Goal: Check status: Check status

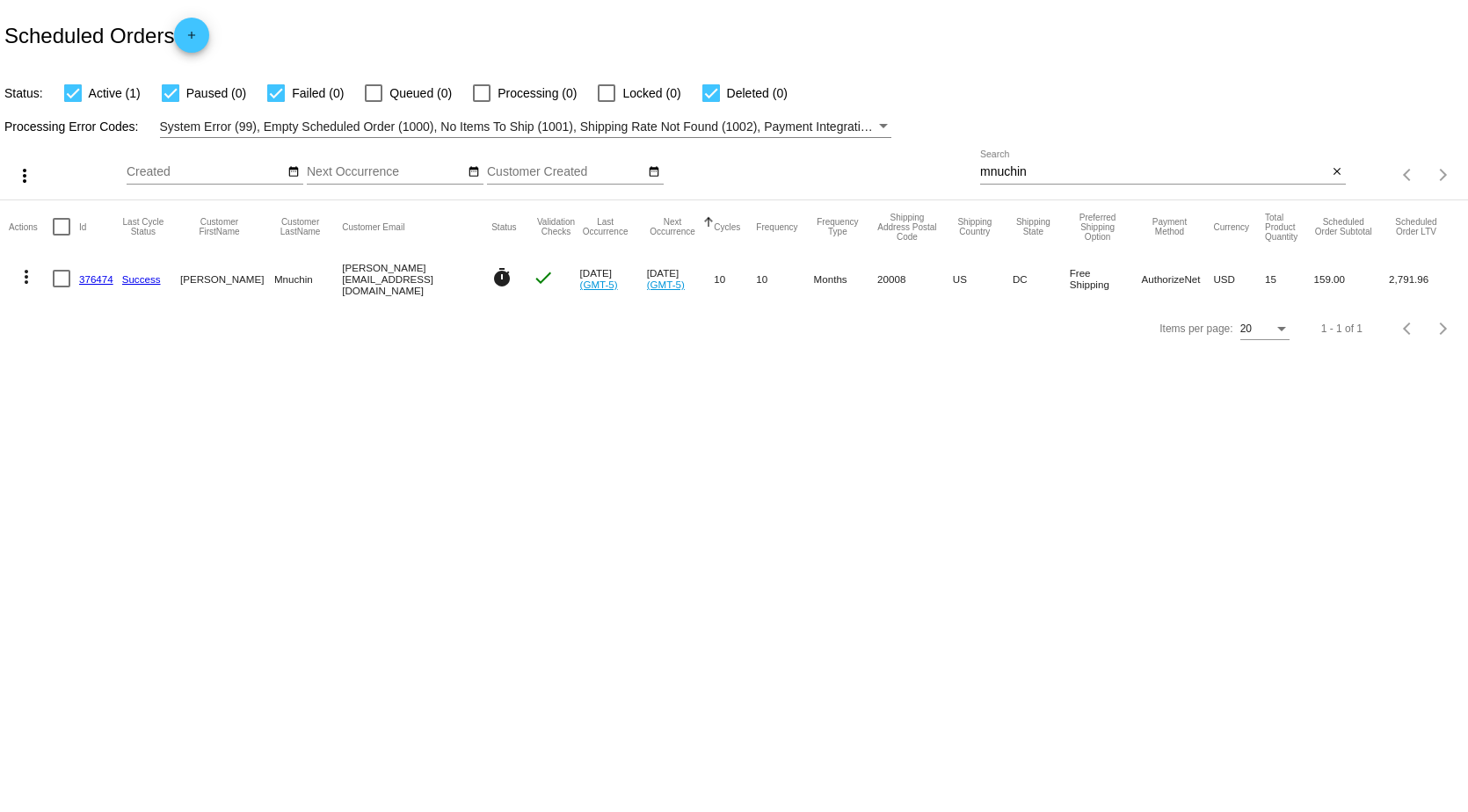
click at [703, 97] on div at bounding box center [710, 93] width 18 height 18
click at [710, 102] on input "Deleted (0)" at bounding box center [710, 102] width 1 height 1
checkbox input "false"
click at [273, 97] on div at bounding box center [276, 93] width 18 height 18
click at [275, 102] on input "Failed (1)" at bounding box center [275, 102] width 1 height 1
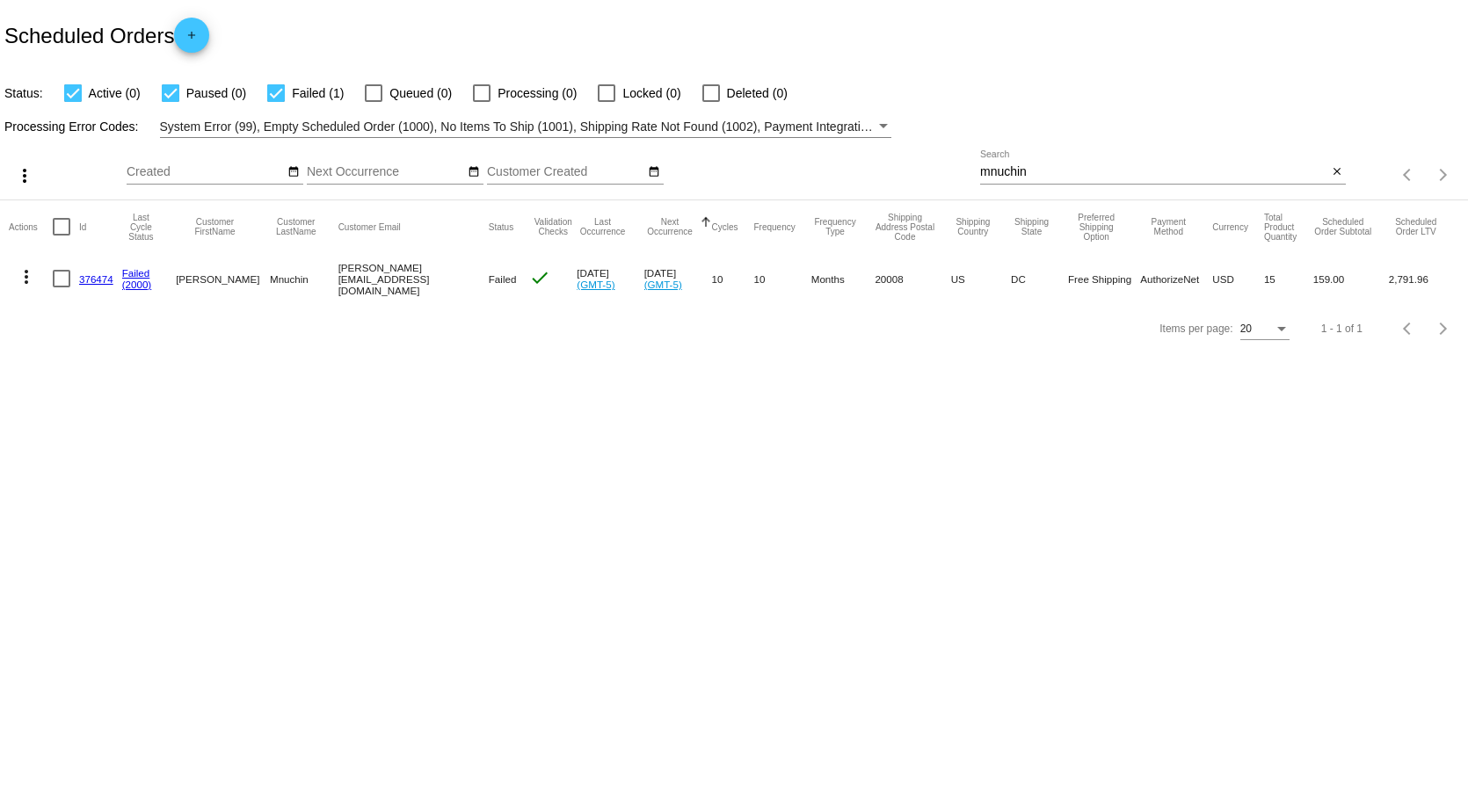
checkbox input "false"
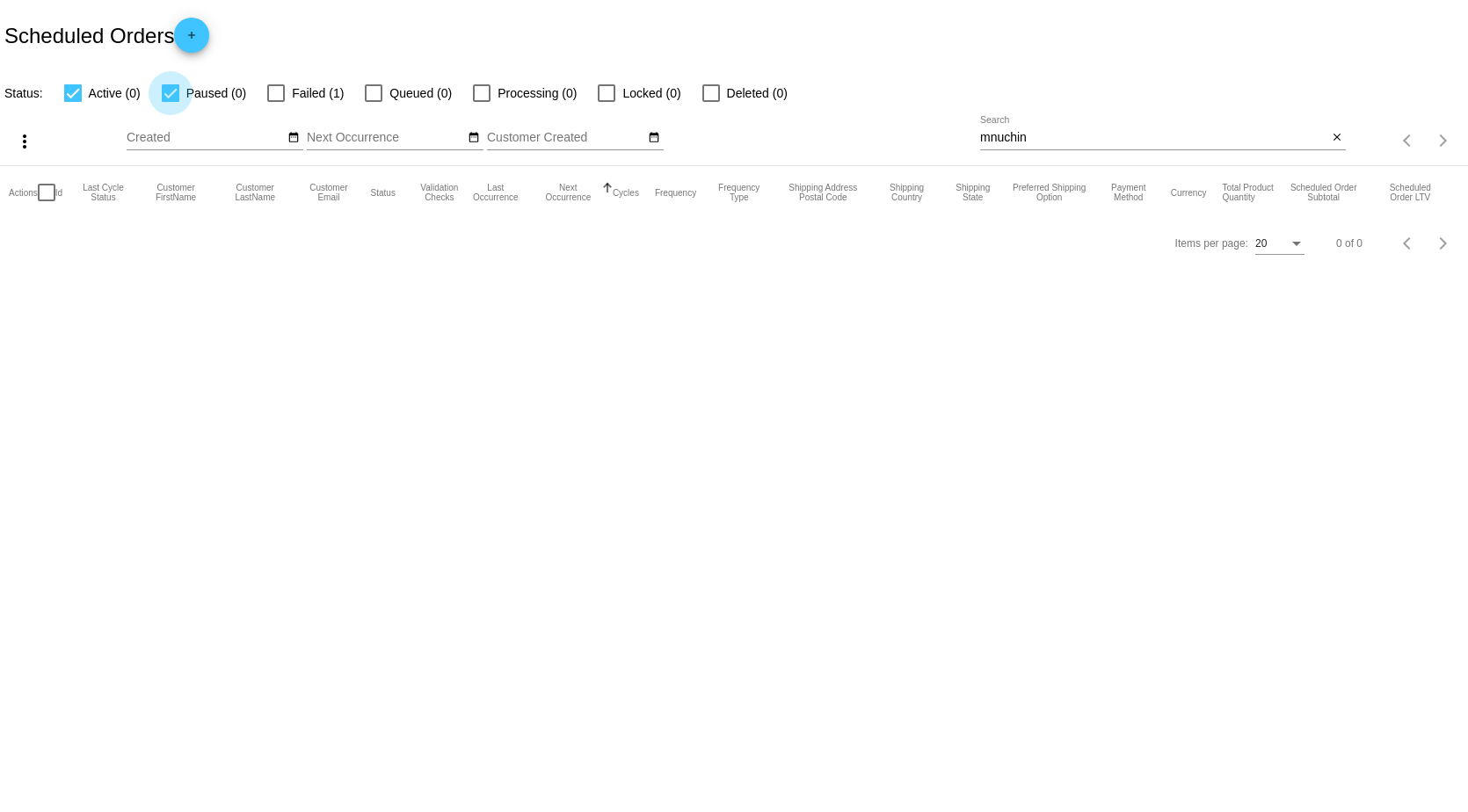
click at [175, 88] on div at bounding box center [170, 93] width 18 height 18
click at [170, 102] on input "Paused (0)" at bounding box center [170, 102] width 1 height 1
checkbox input "false"
click at [1041, 149] on div at bounding box center [1162, 149] width 366 height 1
click at [1036, 136] on input "mnuchin" at bounding box center [1152, 138] width 347 height 14
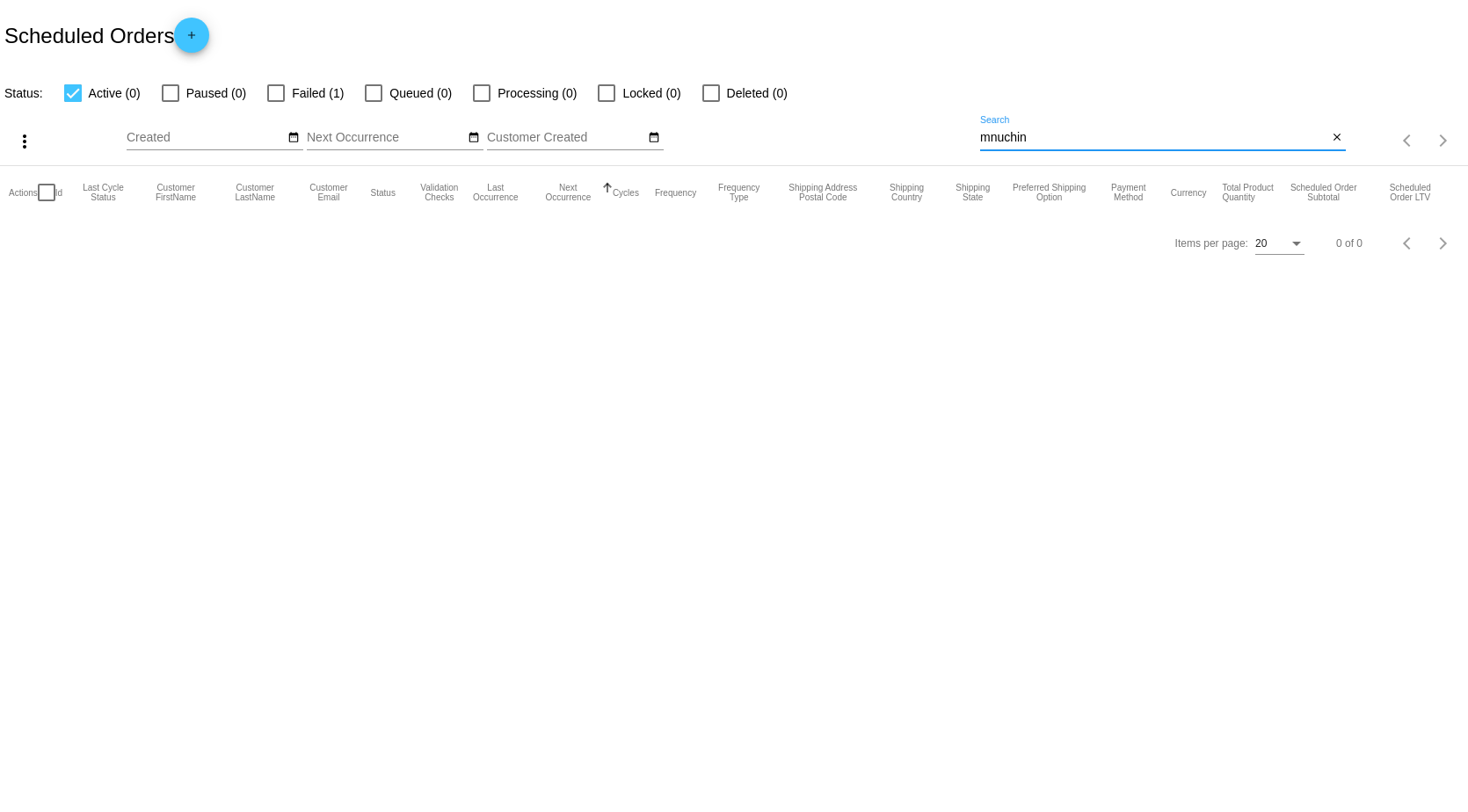
drag, startPoint x: 1038, startPoint y: 135, endPoint x: 837, endPoint y: 133, distance: 201.0
click at [862, 133] on div "more_vert Oct Jan Feb Mar [DATE]" at bounding box center [734, 135] width 1468 height 62
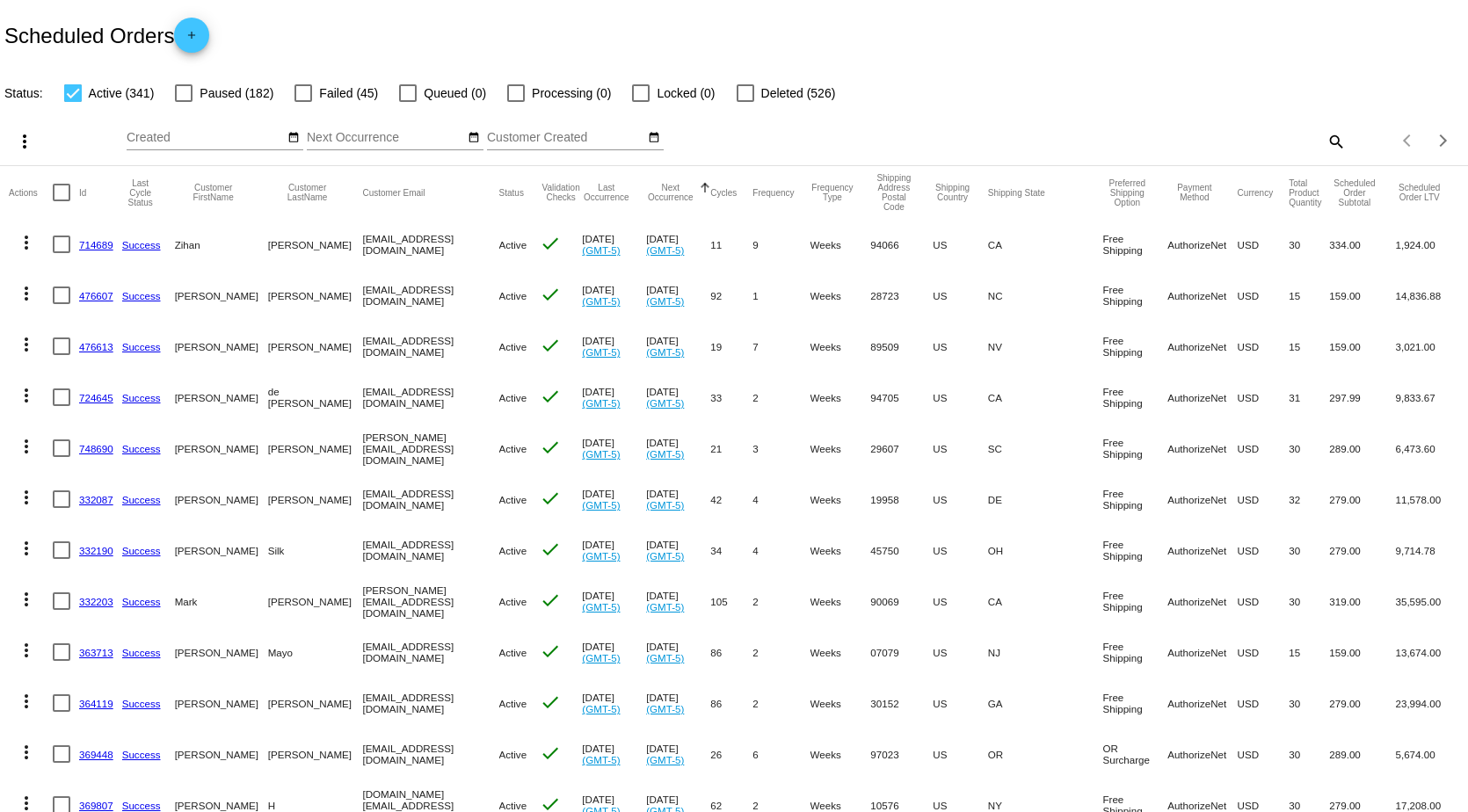
click at [99, 245] on link "714689" at bounding box center [96, 245] width 34 height 11
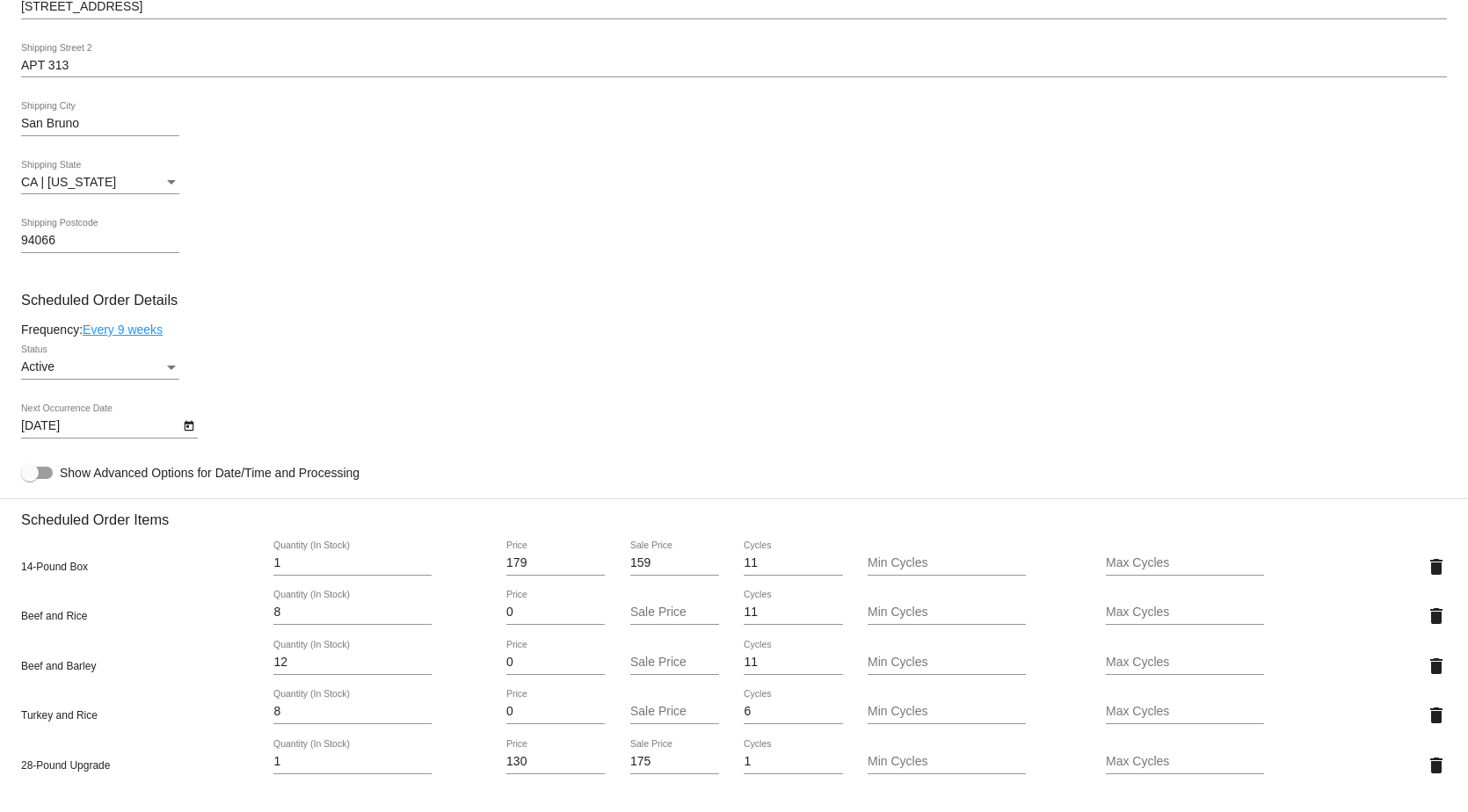
scroll to position [878, 0]
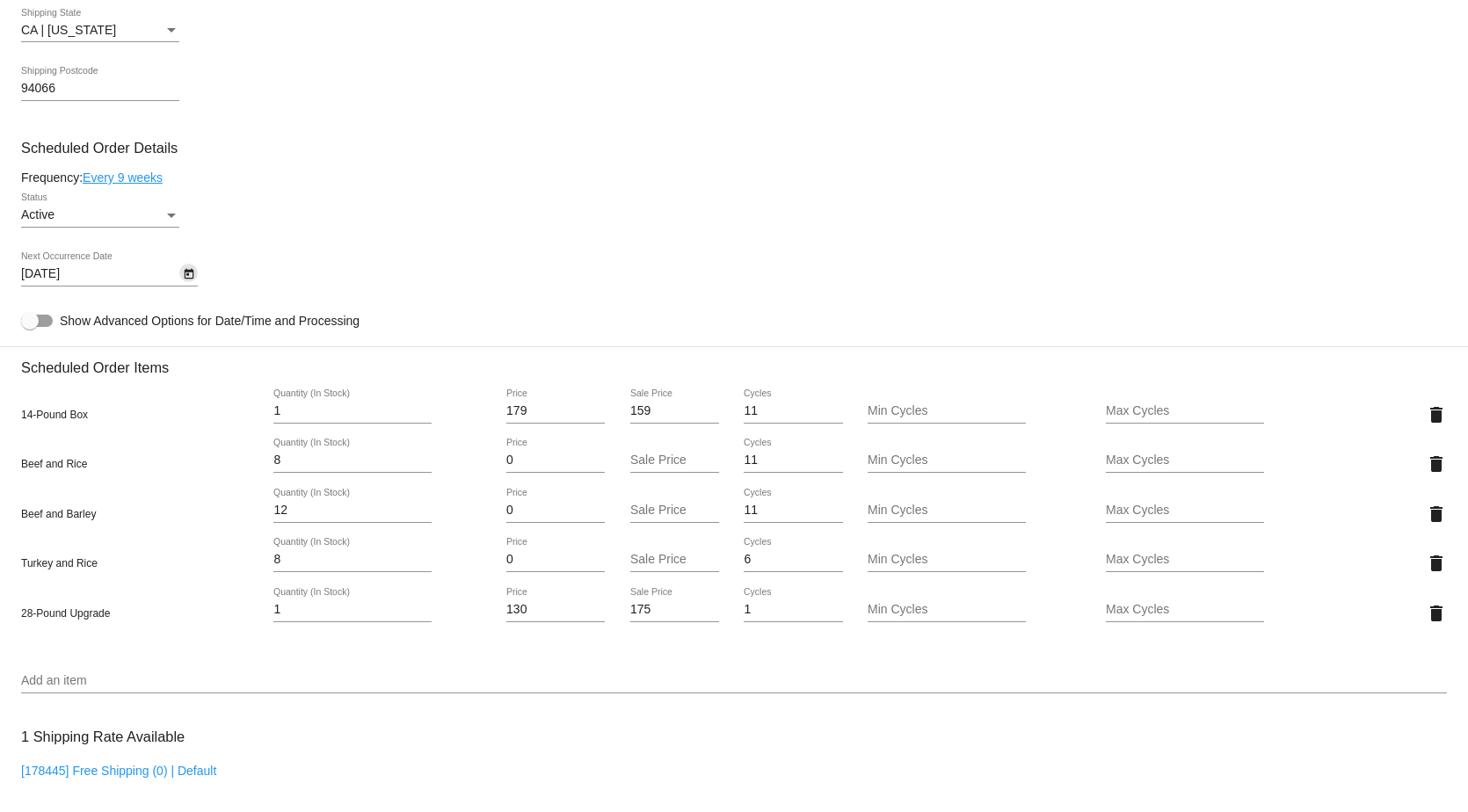
click at [190, 279] on icon "Open calendar" at bounding box center [188, 274] width 9 height 10
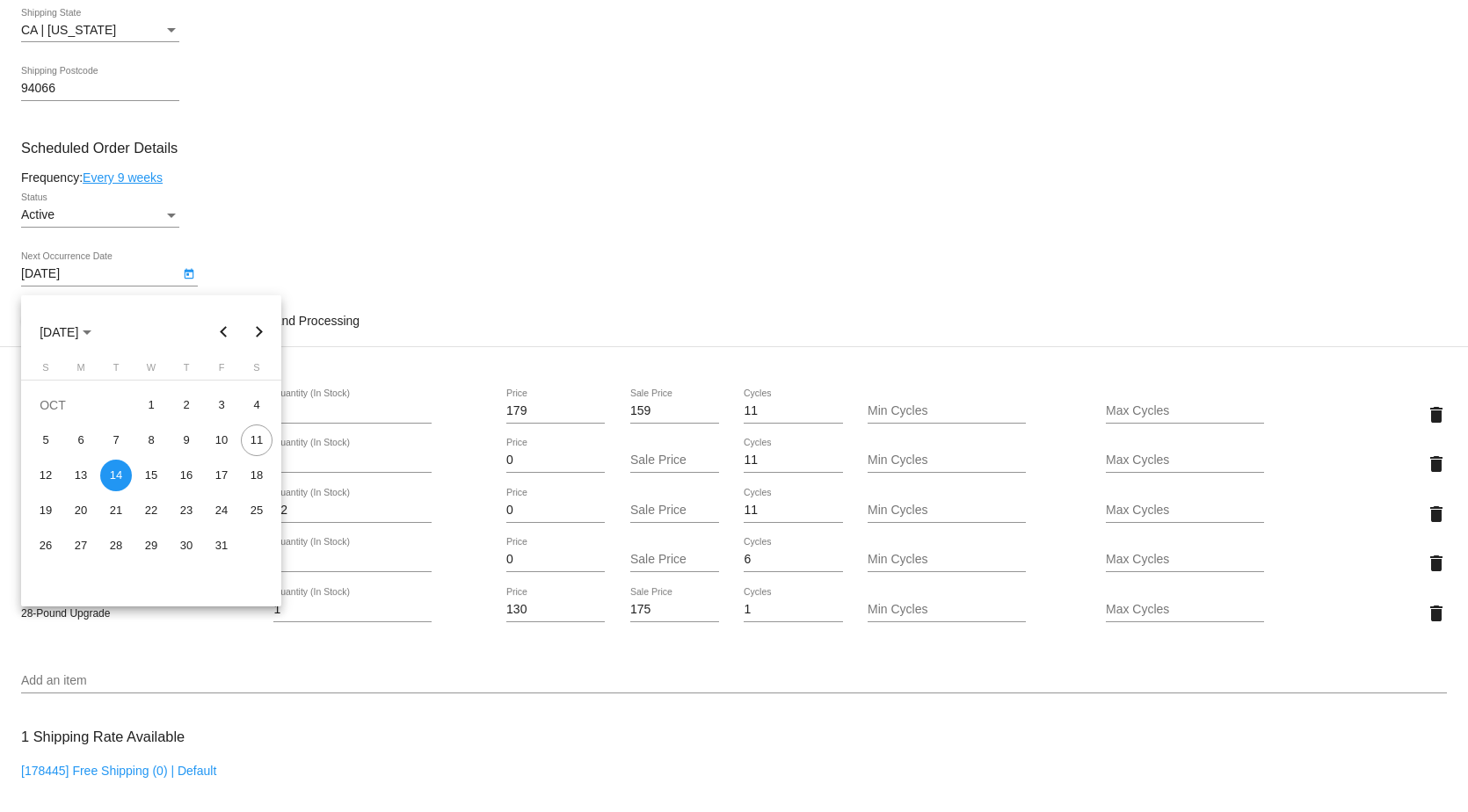
click at [538, 172] on div at bounding box center [734, 406] width 1468 height 812
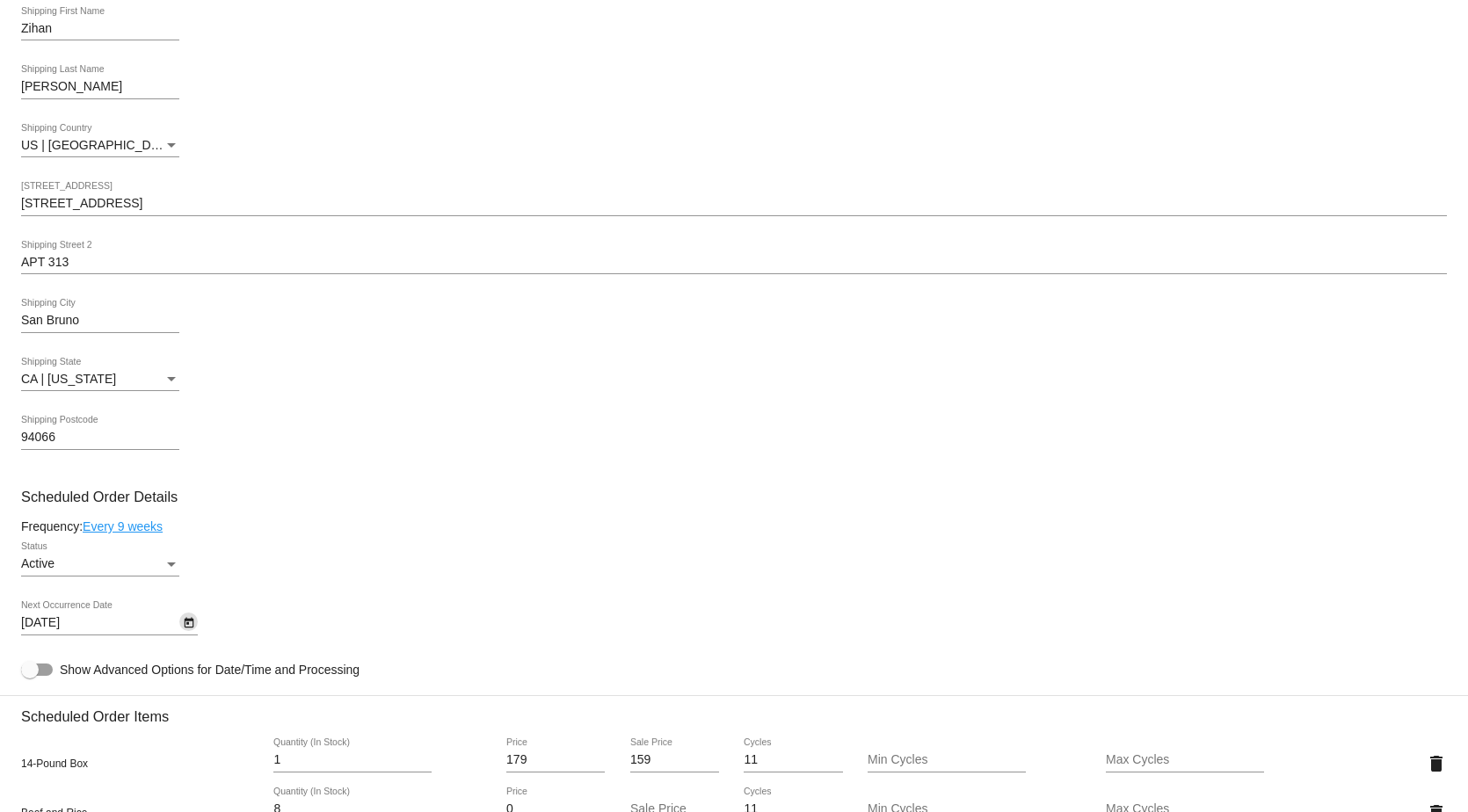
scroll to position [474, 0]
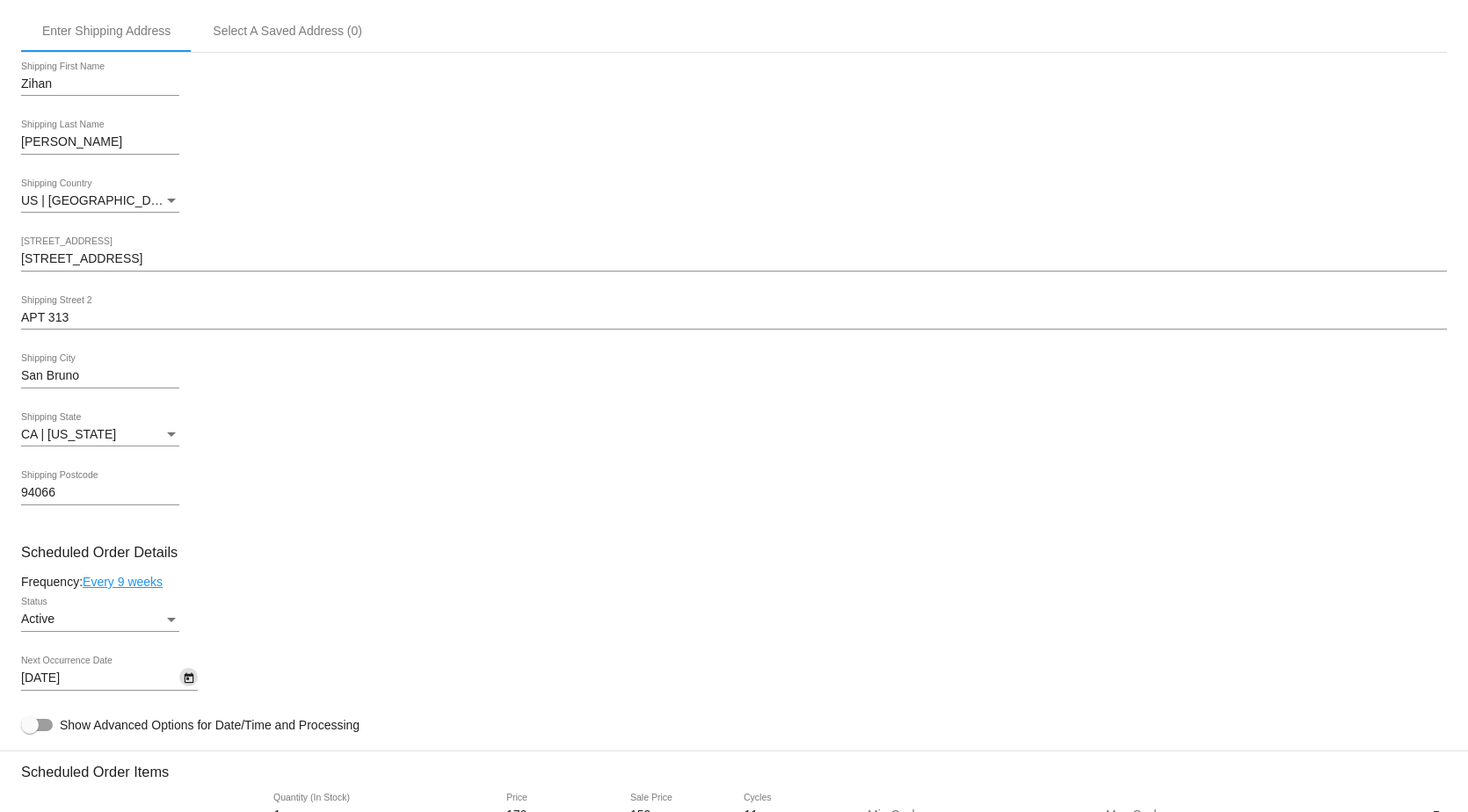
click at [191, 688] on icon "Open calendar" at bounding box center [189, 678] width 12 height 21
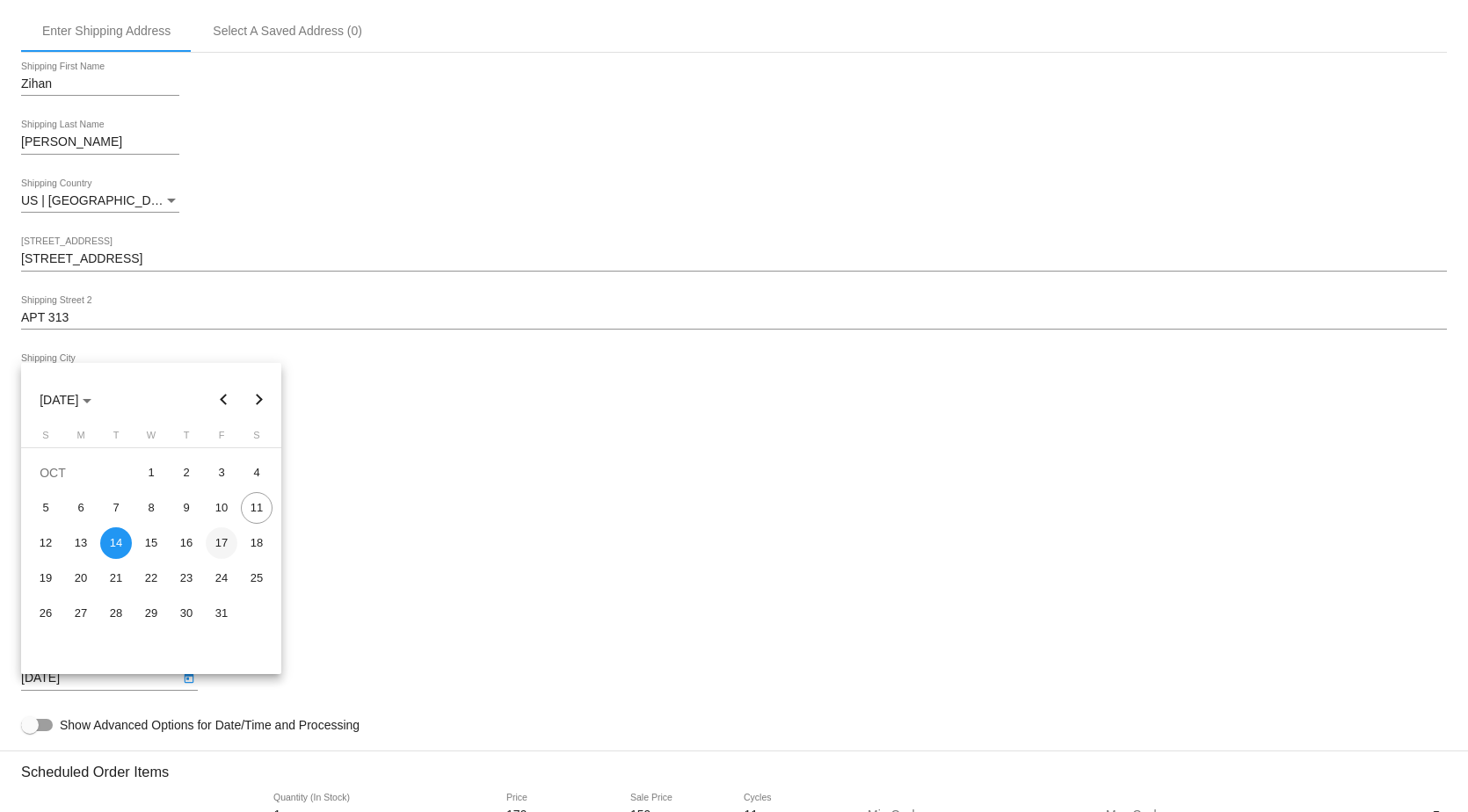
click at [226, 539] on div "17" at bounding box center [221, 542] width 31 height 31
type input "[DATE]"
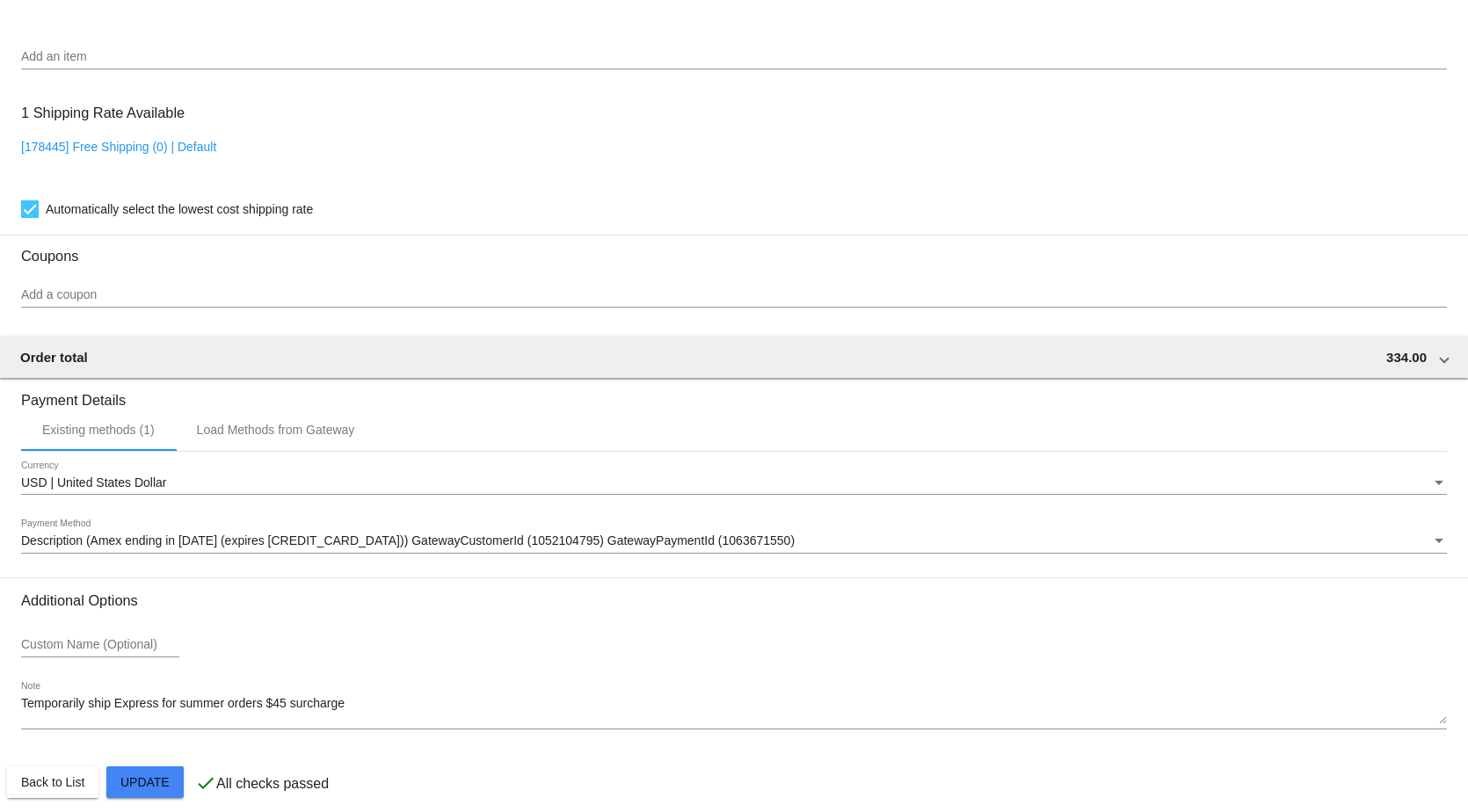
scroll to position [1529, 0]
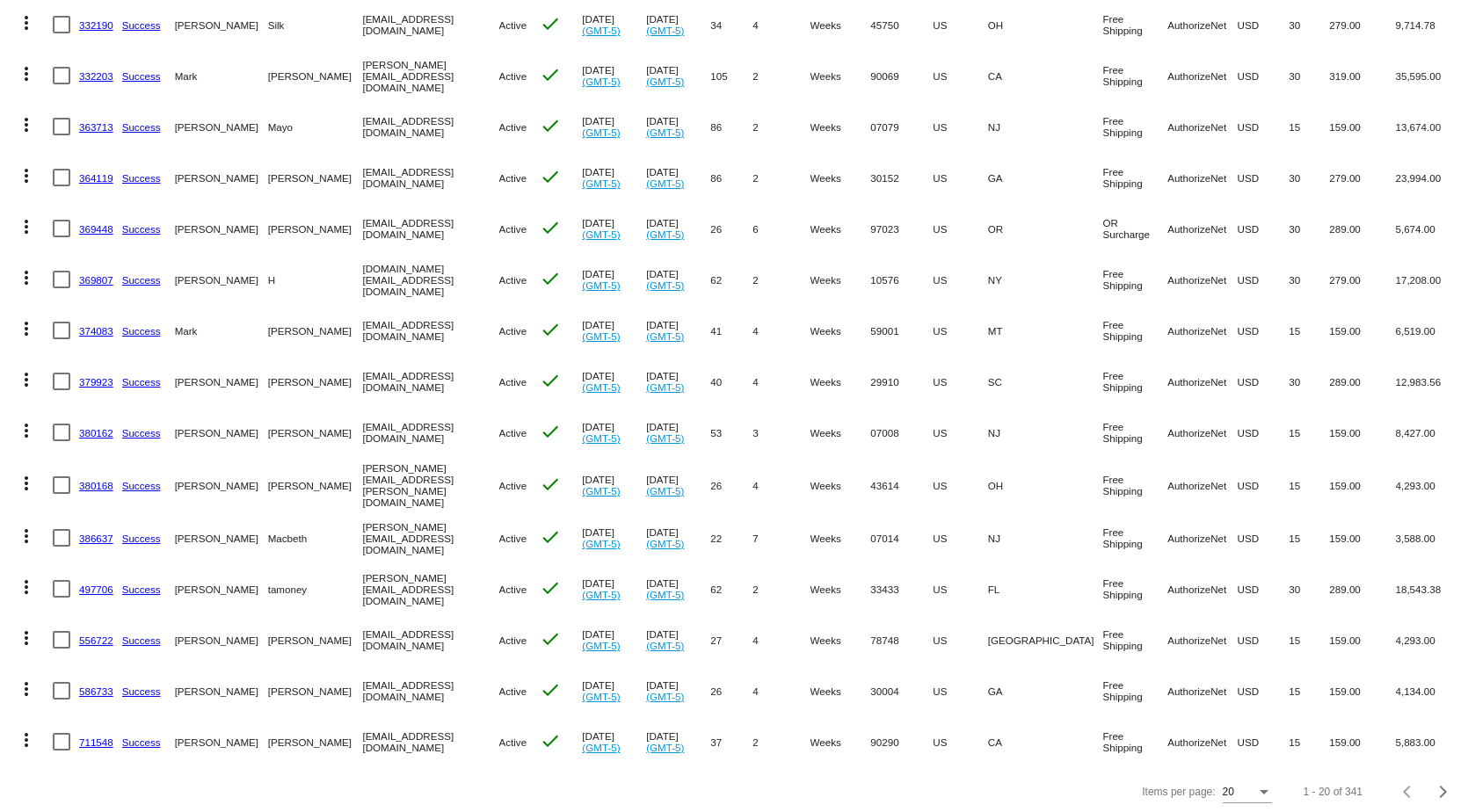
scroll to position [488, 0]
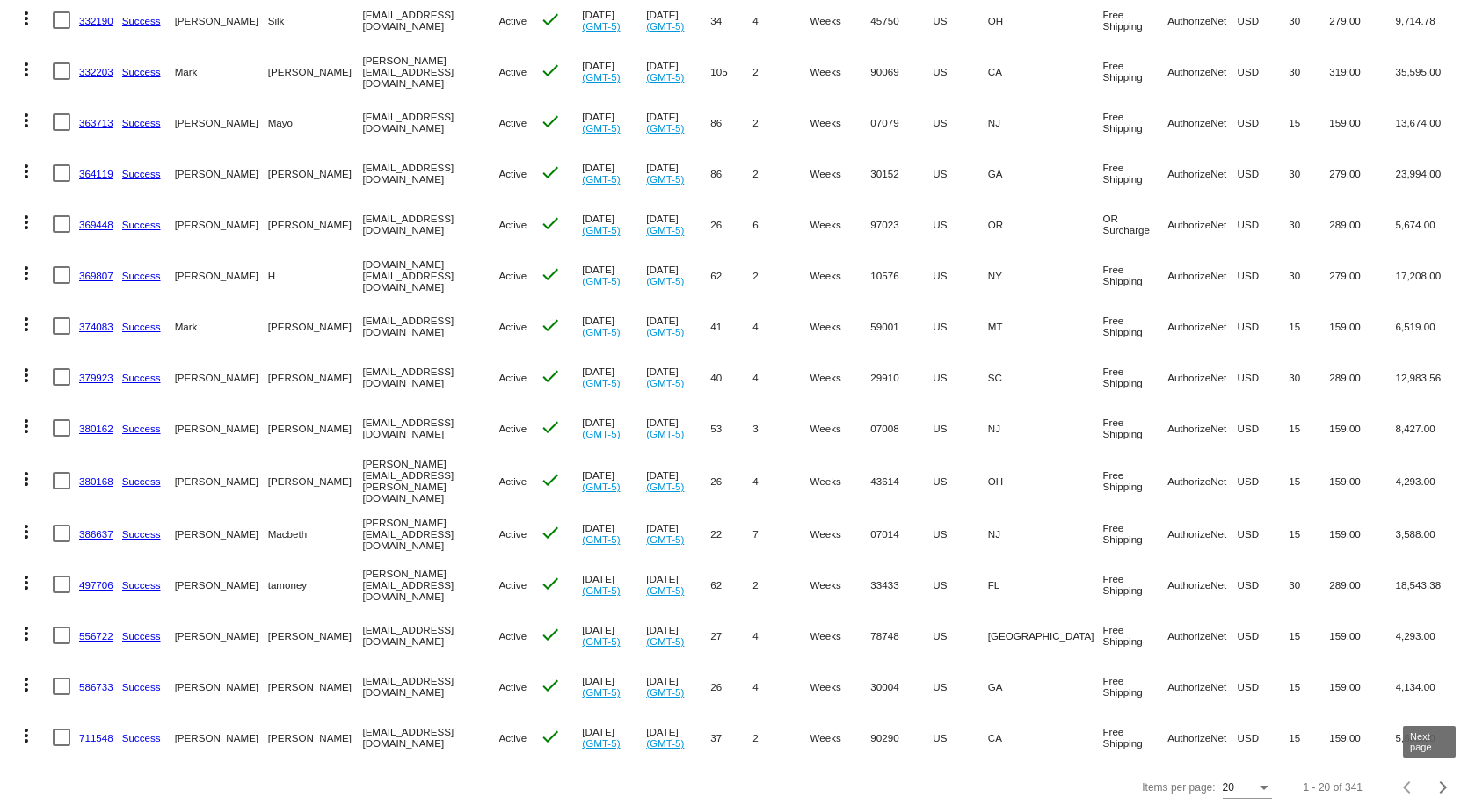
click at [1434, 785] on div "Next page" at bounding box center [1440, 787] width 12 height 12
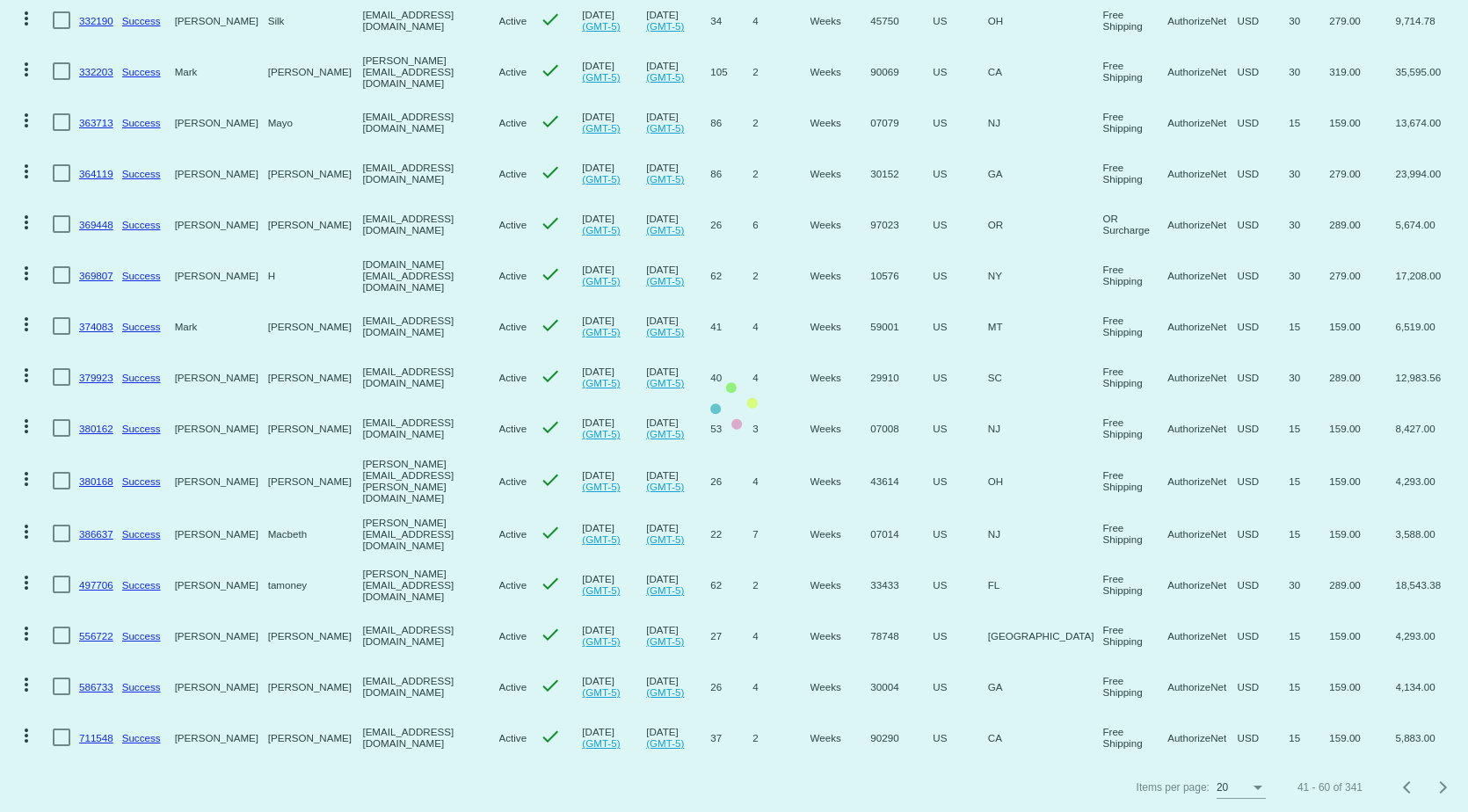
click at [1427, 785] on app-dashboard-scheduled-orders "Scheduled Orders add Status: Active (341) Paused (182) Failed (45) Queued (0) P…" at bounding box center [734, 166] width 1468 height 1291
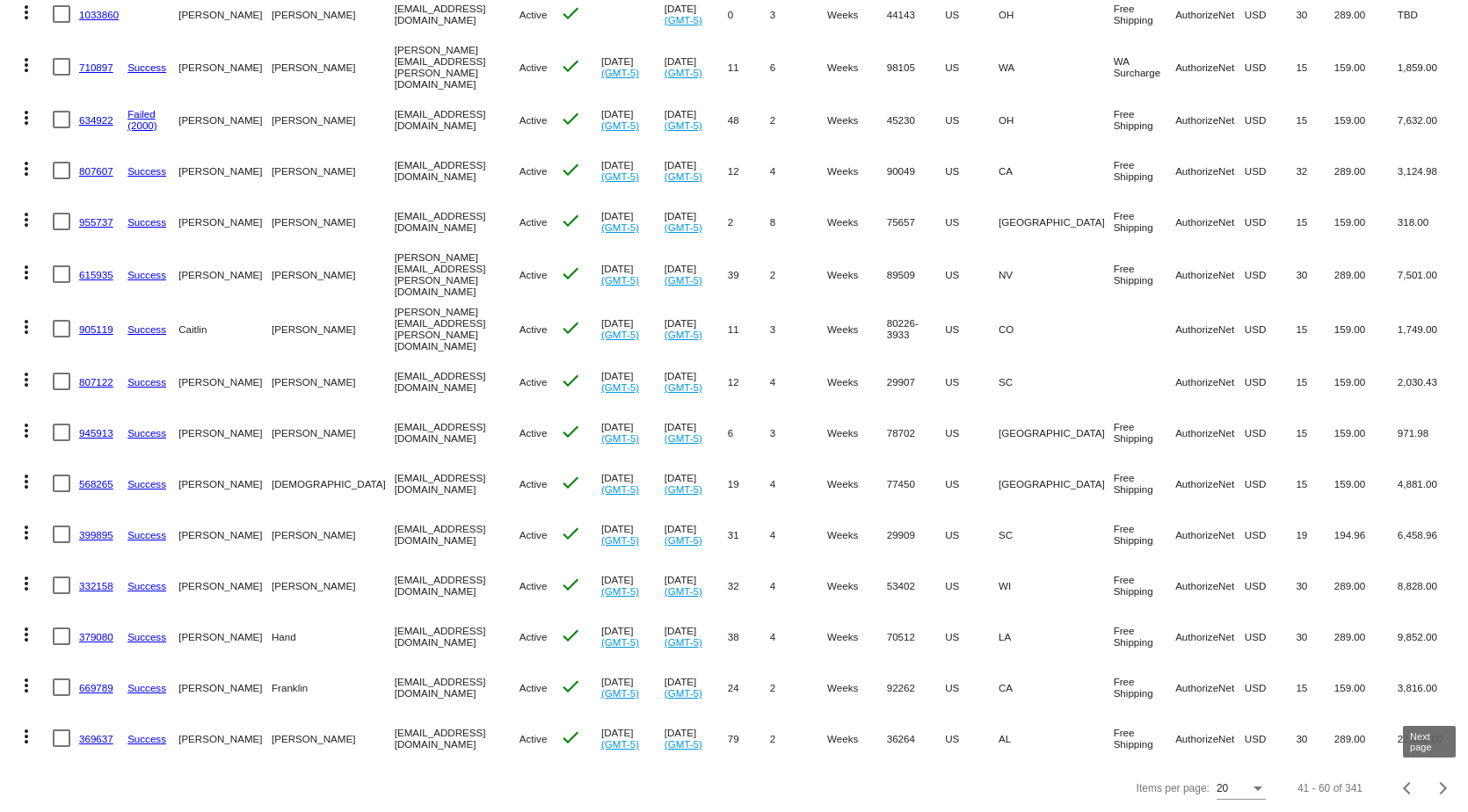
click at [1434, 789] on div "Next page" at bounding box center [1440, 787] width 12 height 12
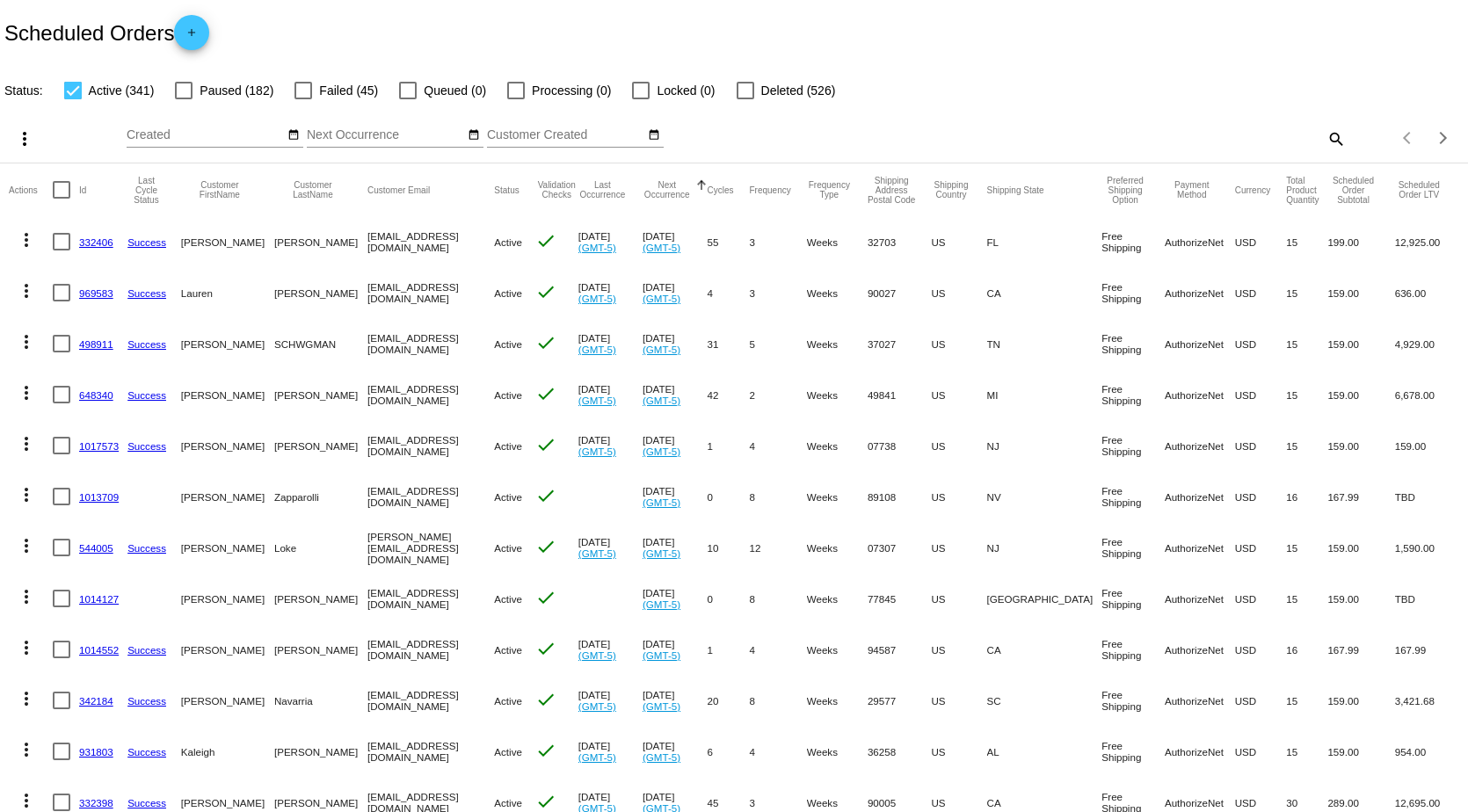
scroll to position [0, 0]
click at [597, 19] on div "Scheduled Orders add" at bounding box center [734, 35] width 1468 height 70
